Goal: Task Accomplishment & Management: Use online tool/utility

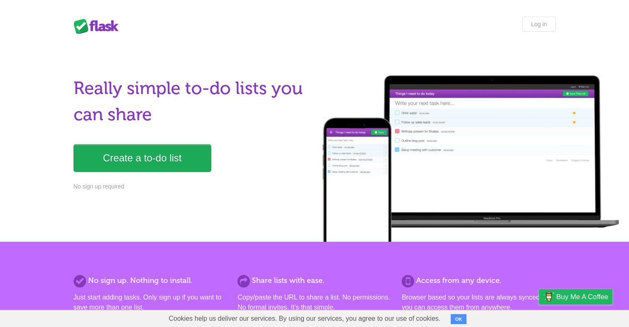
click at [160, 167] on link "Create a to-do list" at bounding box center [143, 157] width 138 height 27
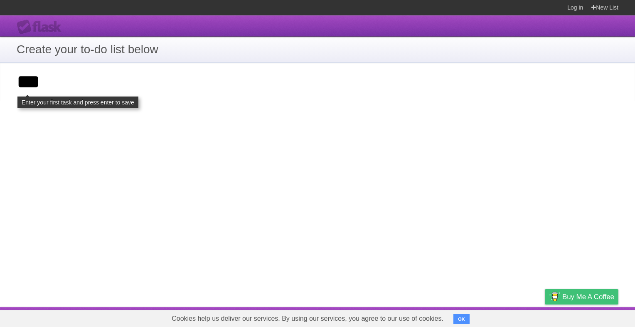
type input "***"
click at [552, 295] on img at bounding box center [554, 296] width 11 height 14
